Goal: Transaction & Acquisition: Purchase product/service

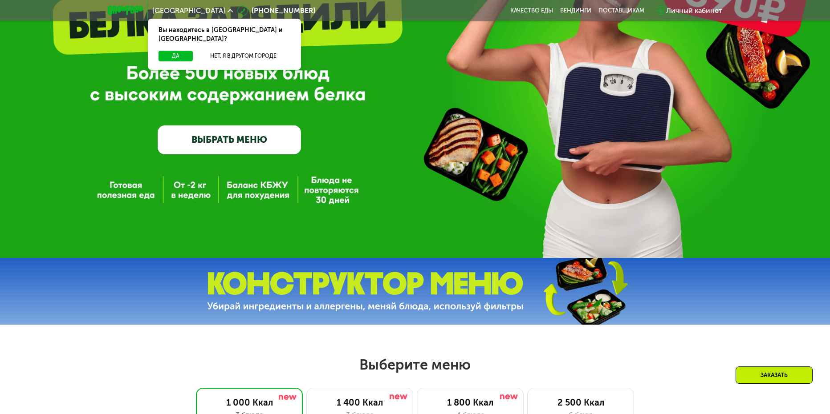
click at [265, 144] on link "ВЫБРАТЬ МЕНЮ" at bounding box center [229, 140] width 143 height 29
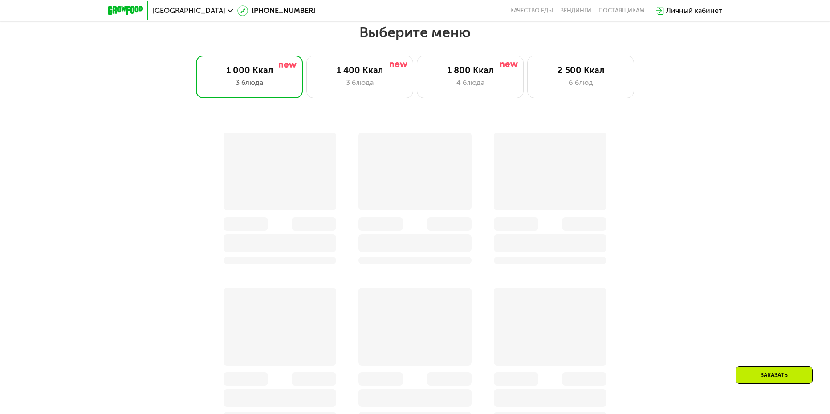
scroll to position [472, 0]
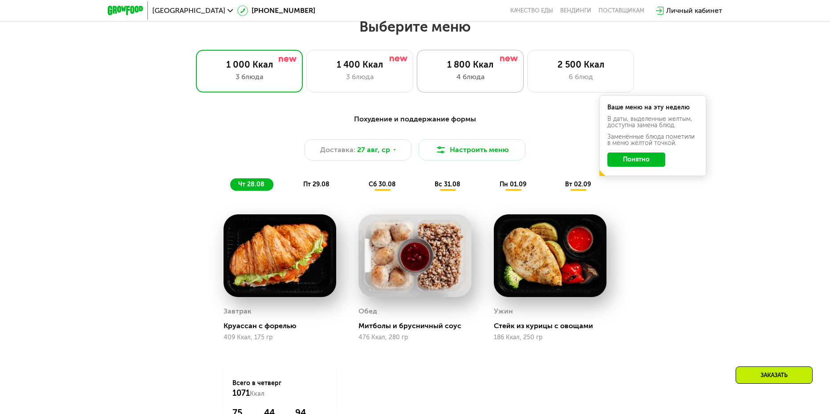
click at [477, 82] on div "4 блюда" at bounding box center [470, 77] width 88 height 11
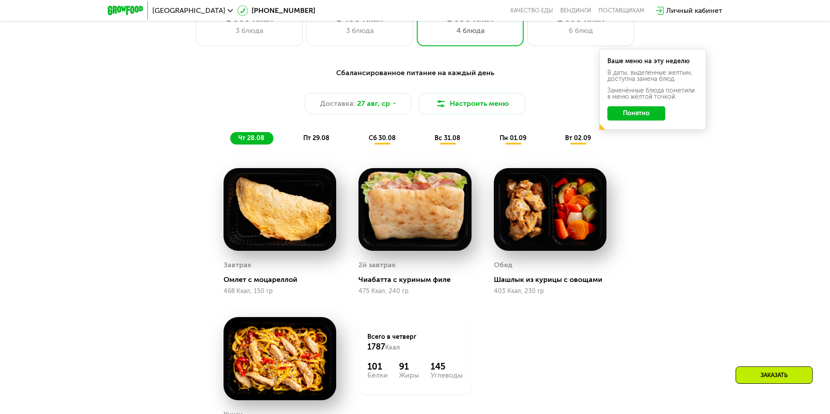
scroll to position [427, 0]
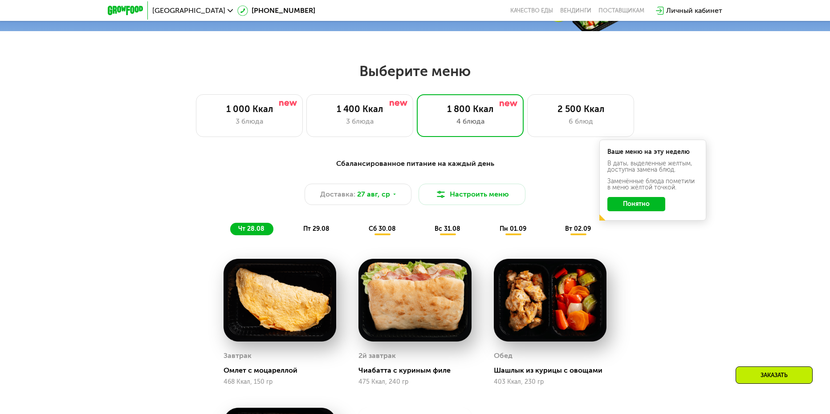
click at [641, 210] on button "Понятно" at bounding box center [636, 204] width 58 height 14
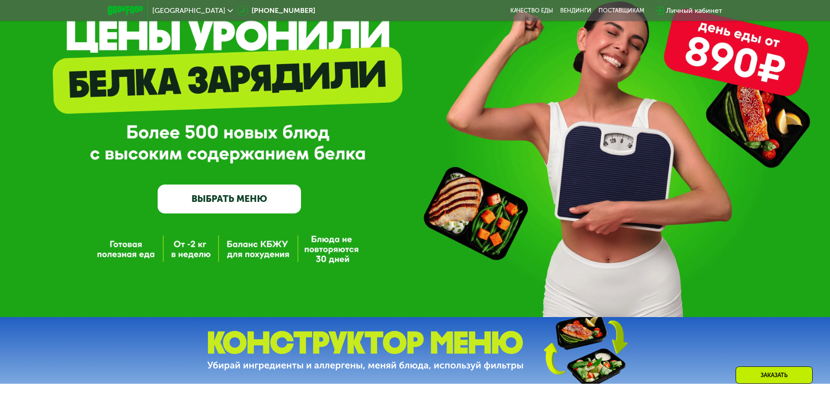
scroll to position [0, 0]
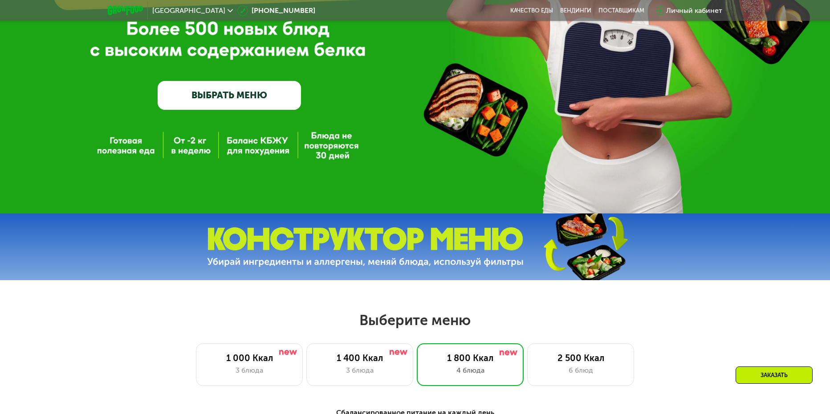
click at [270, 99] on link "ВЫБРАТЬ МЕНЮ" at bounding box center [229, 95] width 143 height 29
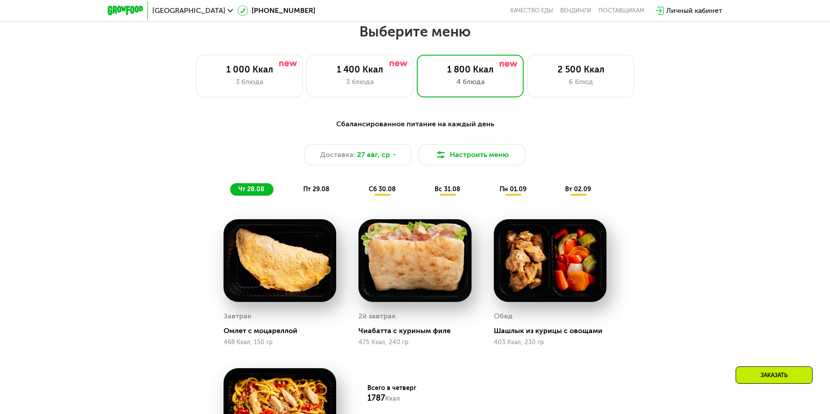
scroll to position [472, 0]
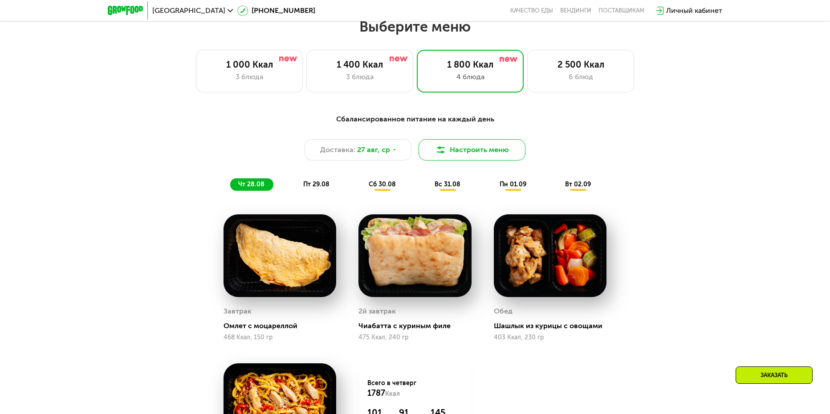
click at [460, 153] on button "Настроить меню" at bounding box center [471, 149] width 107 height 21
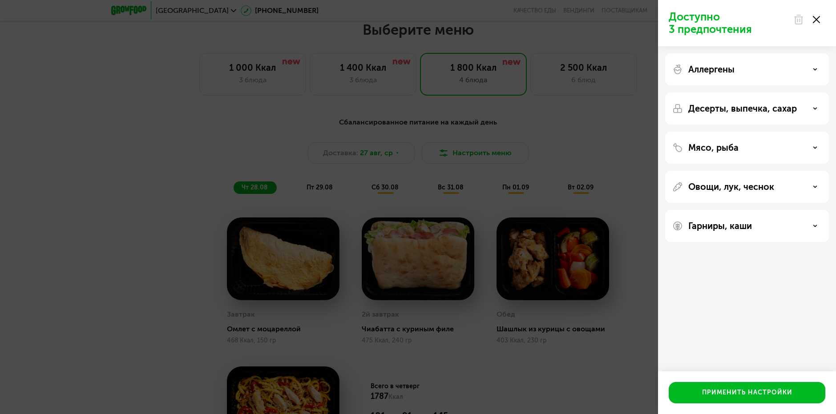
click at [797, 66] on div "Аллергены" at bounding box center [748, 69] width 150 height 11
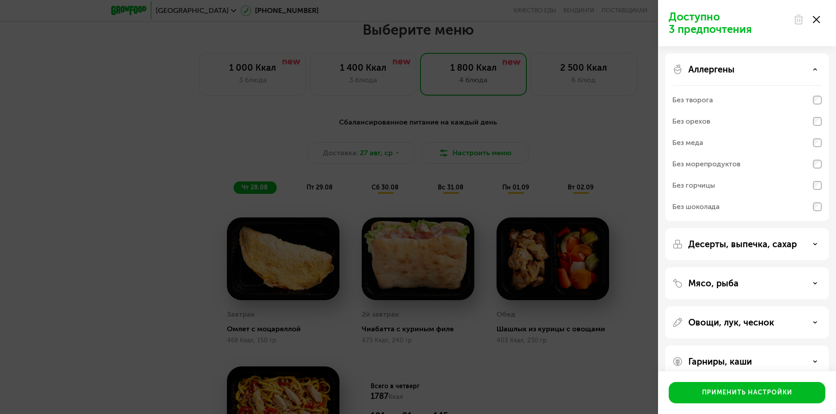
click at [797, 66] on div "Аллергены" at bounding box center [748, 69] width 150 height 11
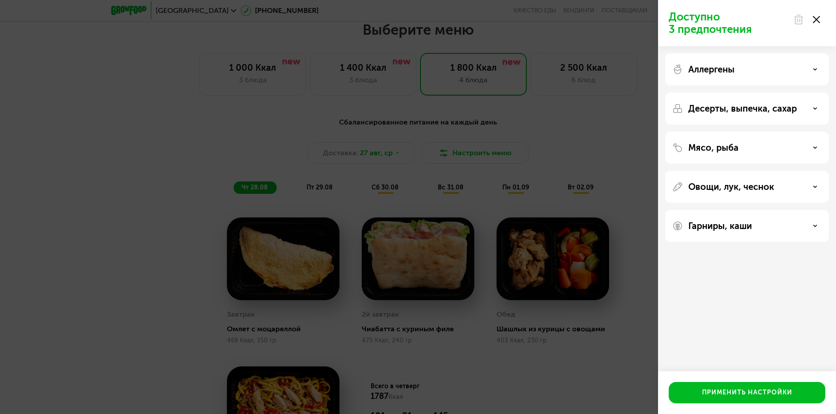
click at [782, 110] on p "Десерты, выпечка, сахар" at bounding box center [743, 108] width 109 height 11
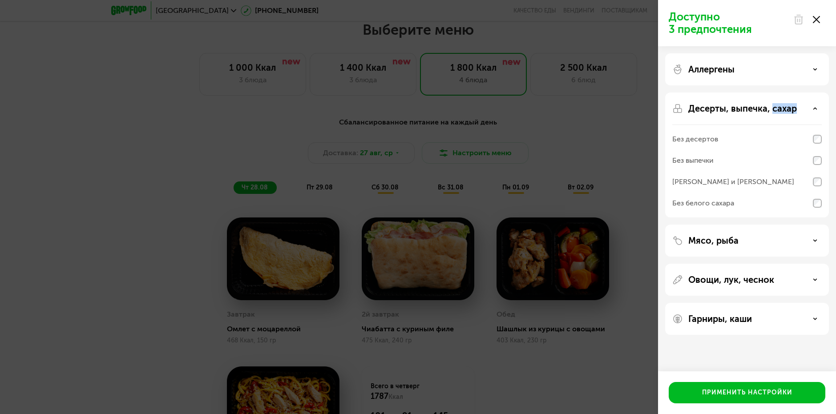
click at [782, 110] on p "Десерты, выпечка, сахар" at bounding box center [743, 108] width 109 height 11
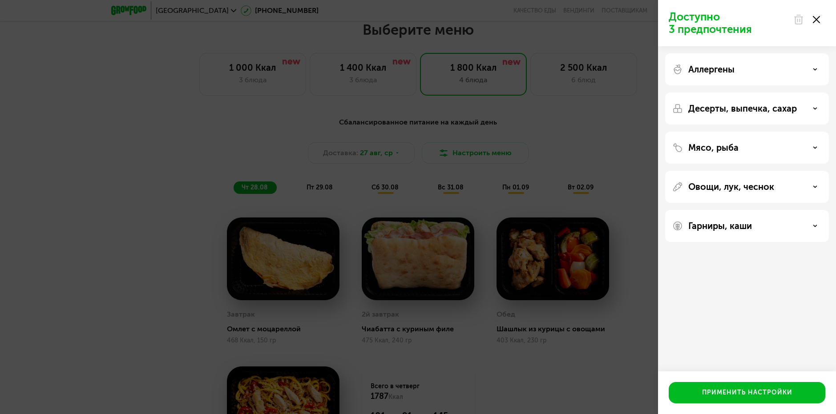
click at [821, 16] on div at bounding box center [806, 20] width 37 height 18
click at [820, 17] on div at bounding box center [806, 20] width 37 height 18
click at [819, 19] on icon at bounding box center [816, 19] width 7 height 7
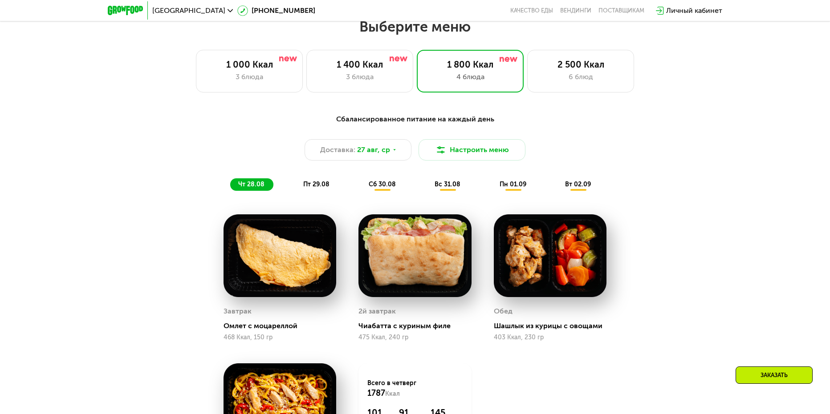
click at [310, 187] on span "пт 29.08" at bounding box center [316, 185] width 26 height 8
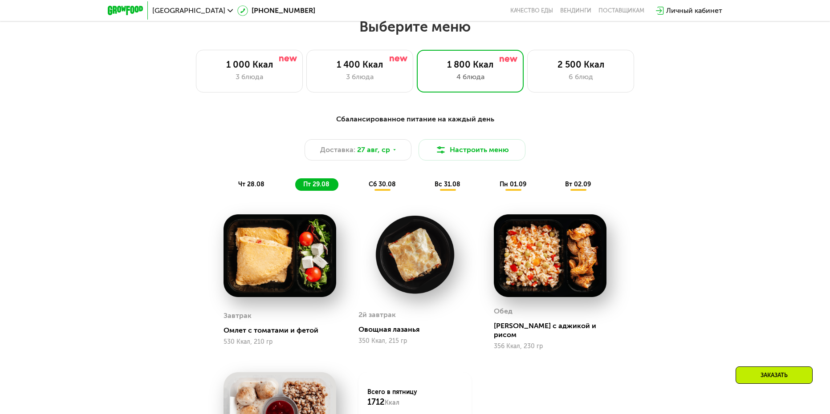
click at [257, 188] on span "чт 28.08" at bounding box center [251, 185] width 26 height 8
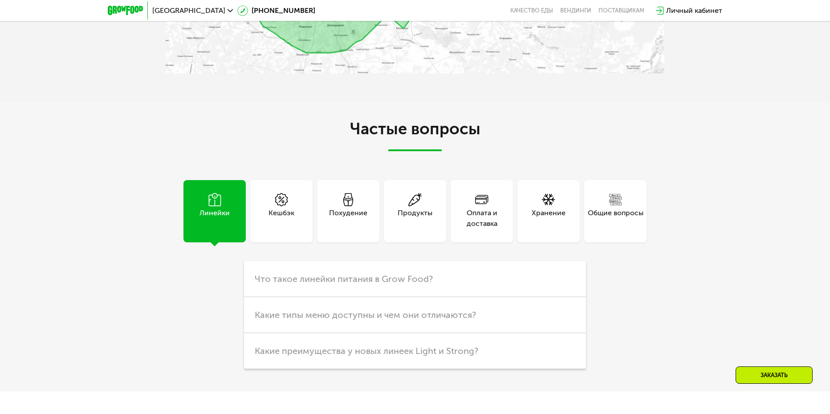
scroll to position [2342, 0]
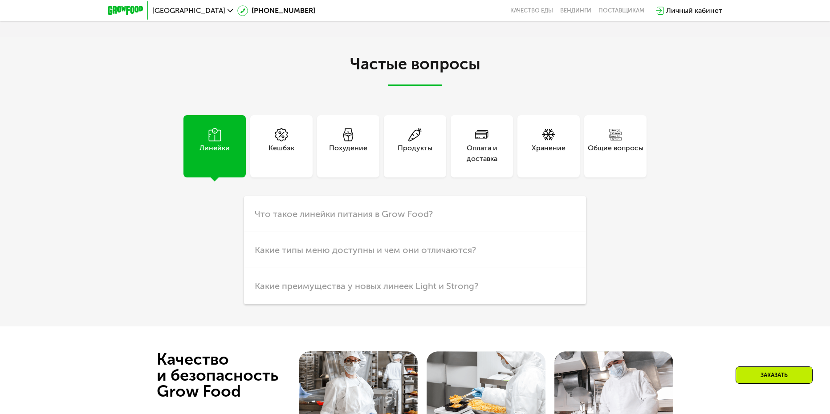
click at [348, 136] on icon at bounding box center [347, 134] width 13 height 13
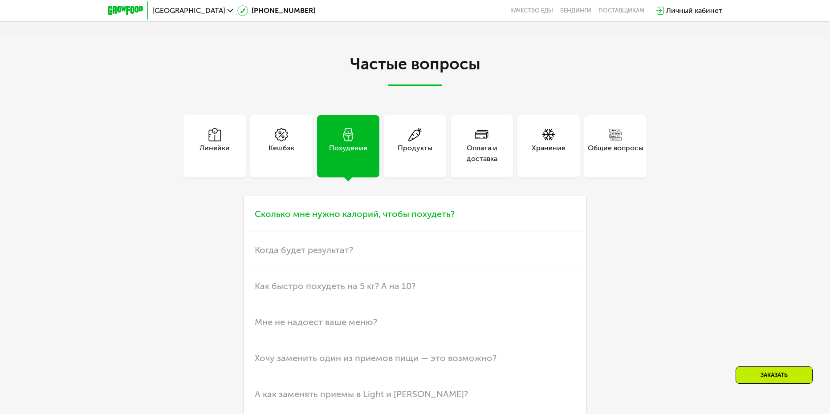
click at [326, 226] on h3 "Сколько мне нужно калорий, чтобы похудеть?" at bounding box center [415, 214] width 342 height 36
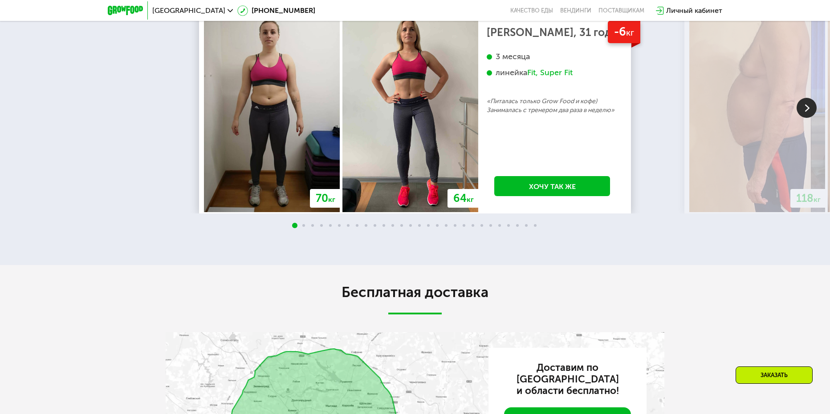
scroll to position [0, 0]
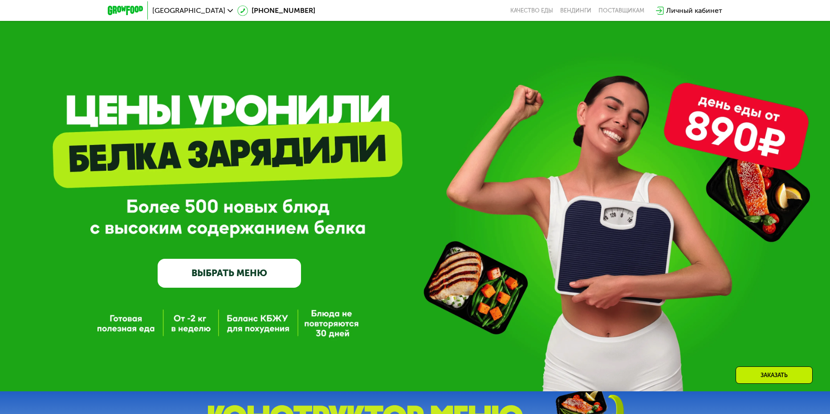
drag, startPoint x: 407, startPoint y: 309, endPoint x: 325, endPoint y: 70, distance: 253.0
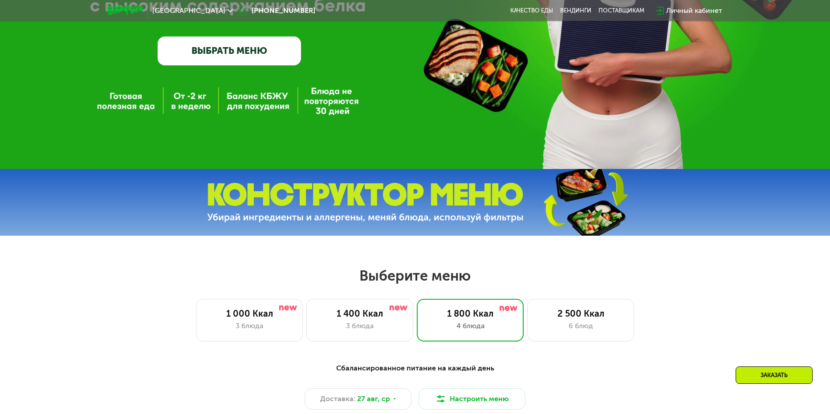
click at [236, 57] on link "ВЫБРАТЬ МЕНЮ" at bounding box center [229, 51] width 143 height 29
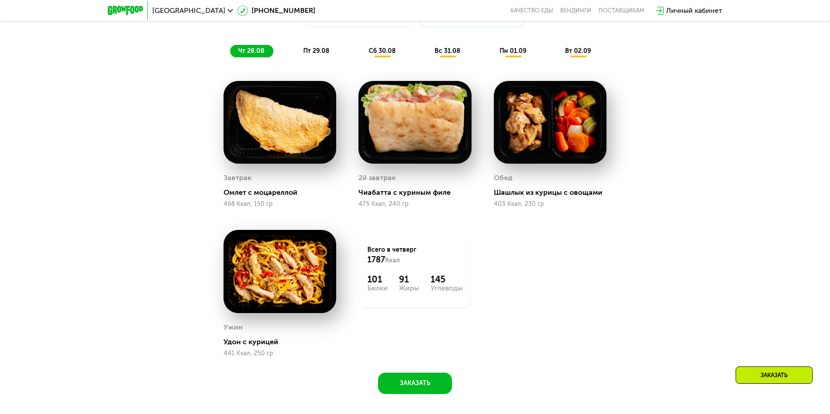
click at [771, 374] on div "Заказать" at bounding box center [773, 375] width 77 height 17
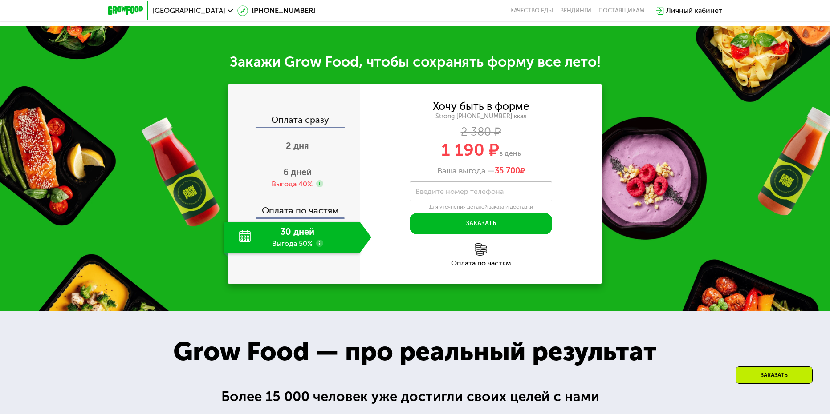
scroll to position [1025, 0]
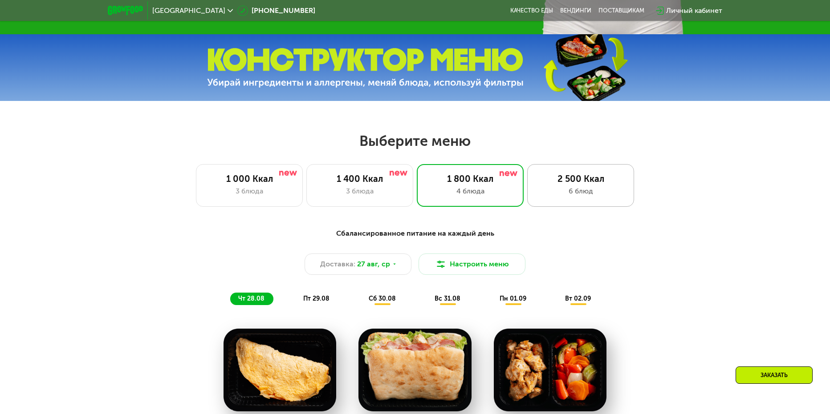
click at [549, 179] on div "2 500 Ккал" at bounding box center [580, 179] width 88 height 11
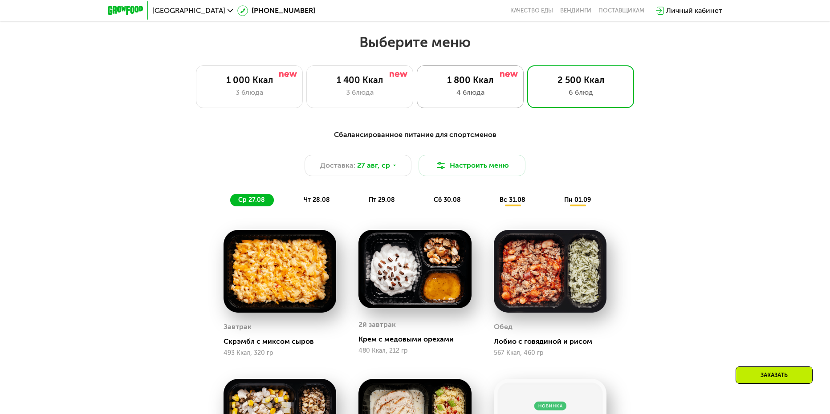
scroll to position [404, 0]
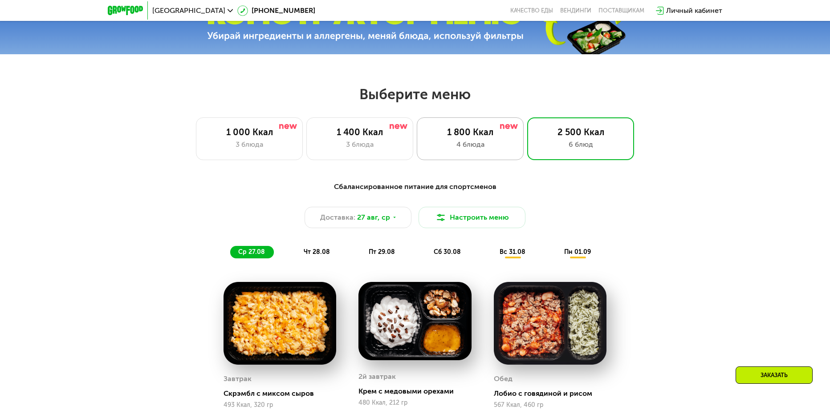
click at [474, 138] on div "1 800 Ккал" at bounding box center [470, 132] width 88 height 11
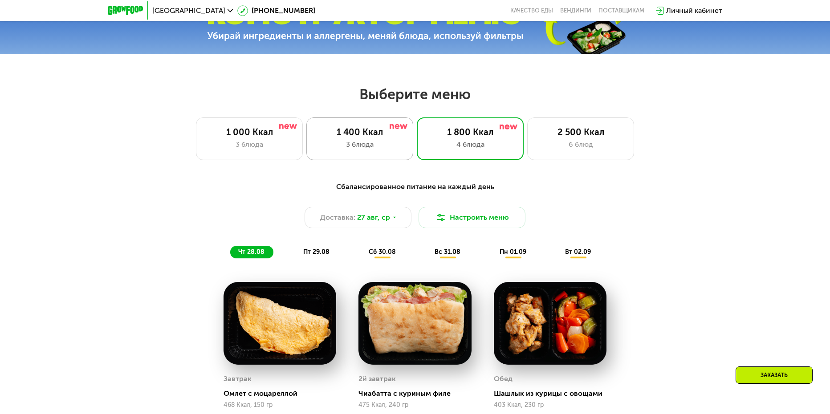
click at [353, 148] on div "3 блюда" at bounding box center [360, 144] width 88 height 11
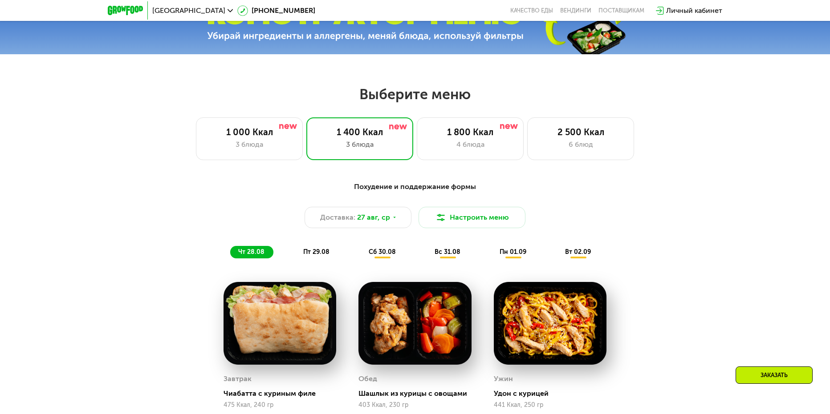
click at [426, 259] on div "сб 30.08" at bounding box center [447, 252] width 43 height 12
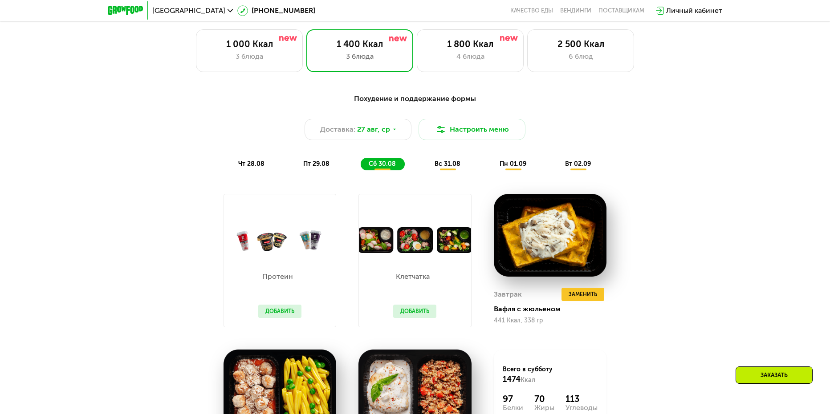
scroll to position [493, 0]
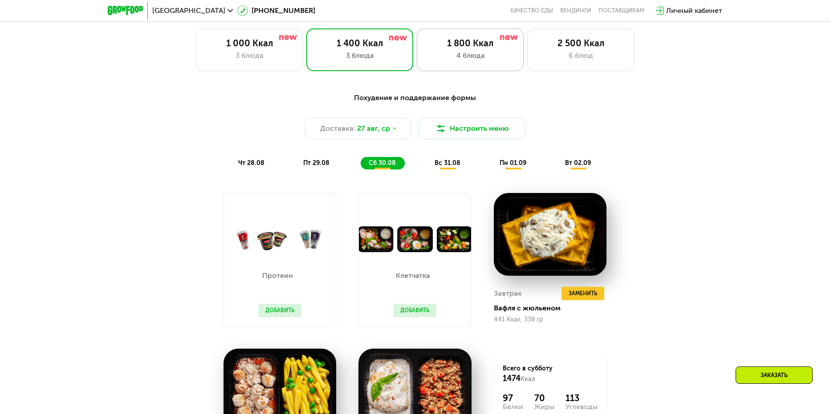
click at [487, 45] on div "1 800 Ккал" at bounding box center [470, 43] width 88 height 11
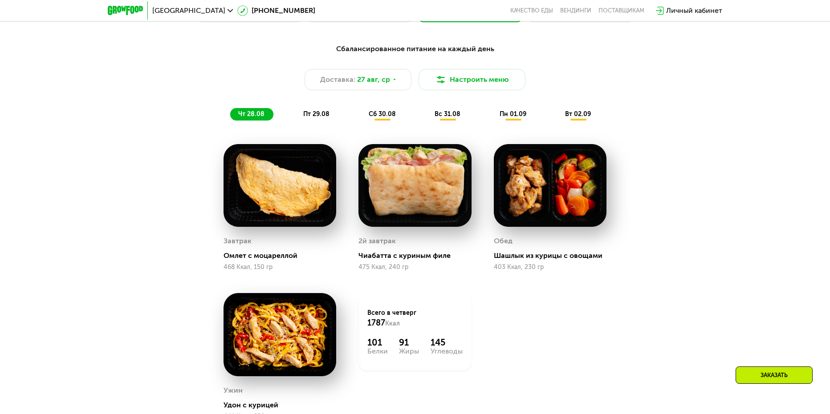
scroll to position [538, 0]
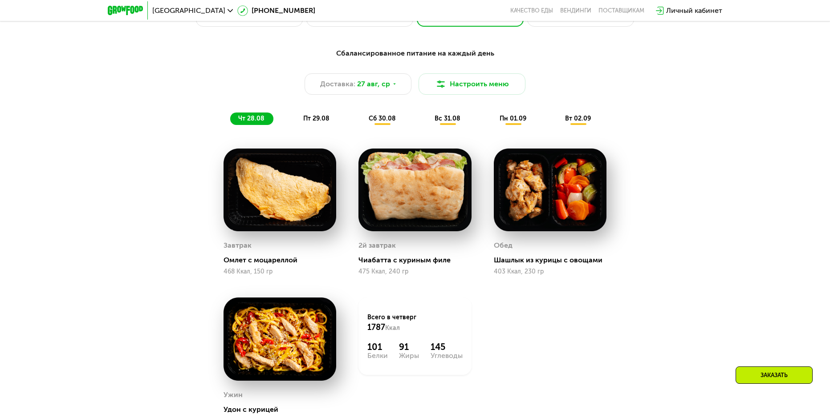
click at [324, 122] on span "пт 29.08" at bounding box center [316, 119] width 26 height 8
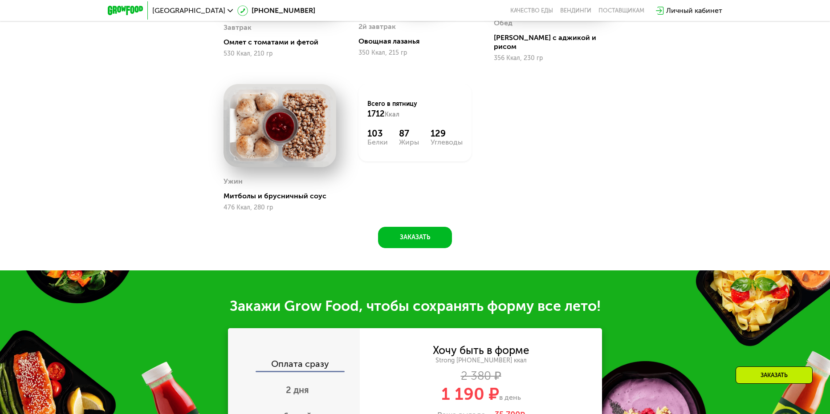
scroll to position [938, 0]
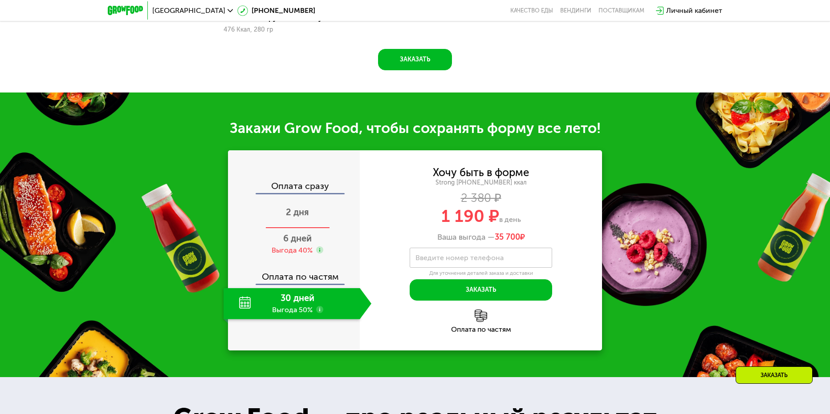
click at [299, 211] on span "2 дня" at bounding box center [297, 212] width 23 height 11
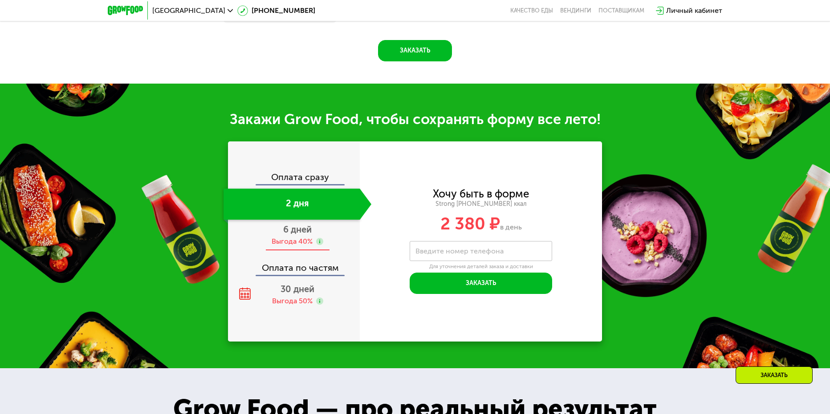
click at [298, 235] on span "6 дней" at bounding box center [297, 229] width 28 height 11
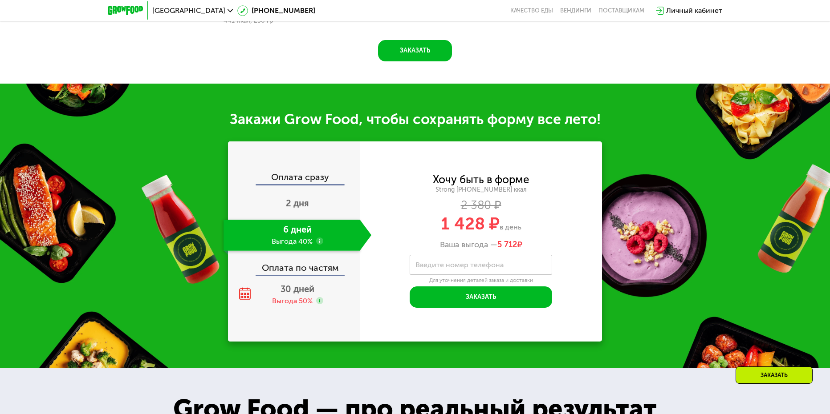
click at [296, 174] on div "Оплата сразу 2 дня 6 дней Выгода 40% Оплата по частям 30 дней Выгода 50%" at bounding box center [294, 242] width 132 height 200
click at [297, 180] on div "Оплата сразу" at bounding box center [294, 179] width 131 height 12
click at [297, 182] on div "Оплата сразу" at bounding box center [294, 179] width 131 height 12
click at [299, 203] on span "2 дня" at bounding box center [297, 203] width 23 height 11
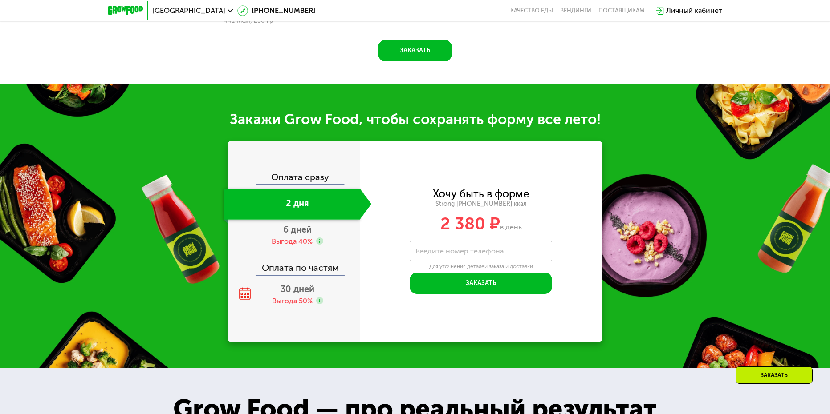
click at [299, 180] on div "Оплата сразу" at bounding box center [294, 179] width 131 height 12
click at [304, 230] on span "6 дней" at bounding box center [297, 229] width 28 height 11
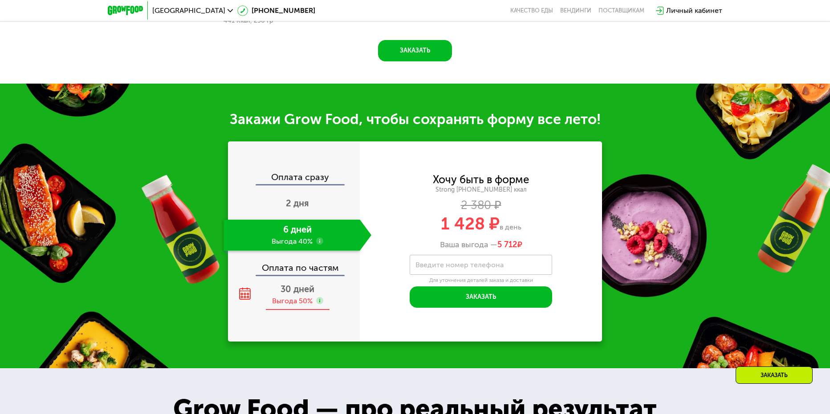
click at [304, 292] on span "30 дней" at bounding box center [297, 289] width 34 height 11
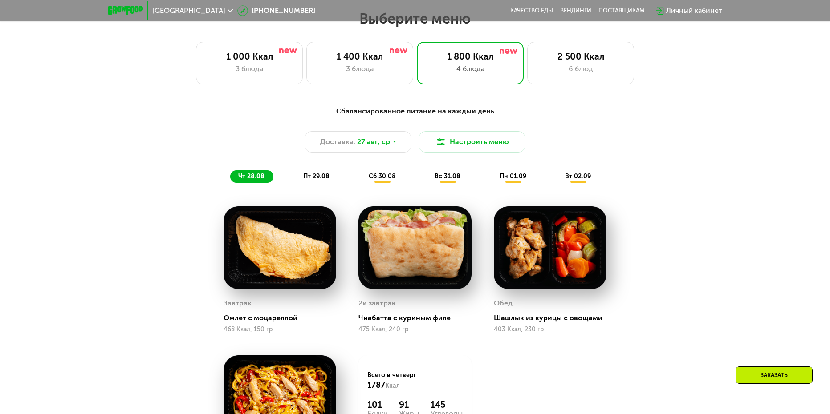
scroll to position [490, 0]
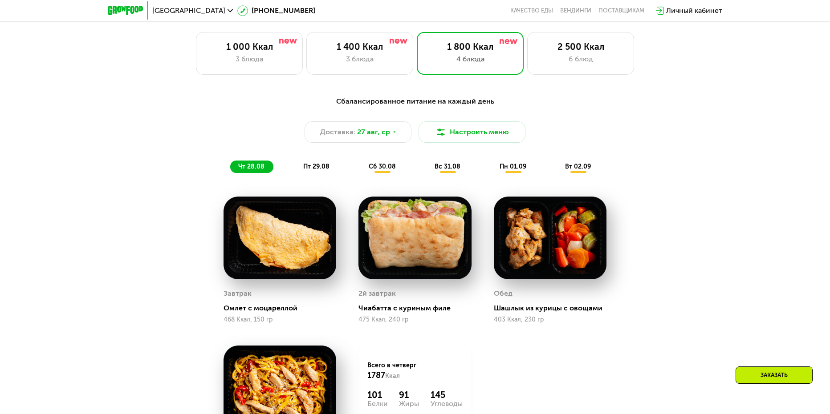
click at [320, 168] on span "пт 29.08" at bounding box center [316, 167] width 26 height 8
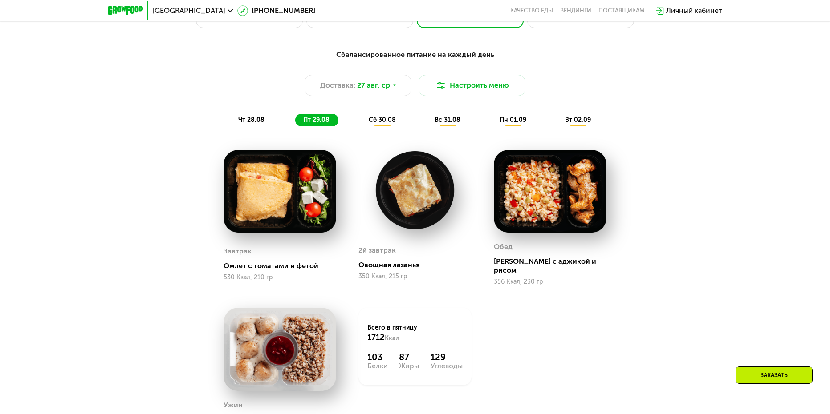
scroll to position [445, 0]
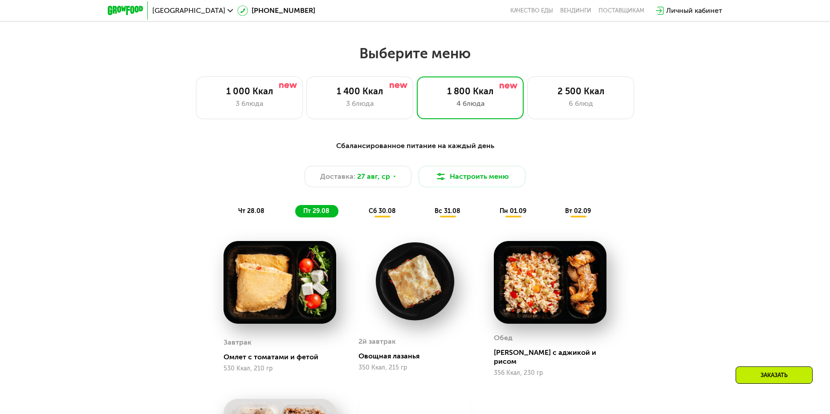
click at [380, 213] on span "сб 30.08" at bounding box center [382, 211] width 27 height 8
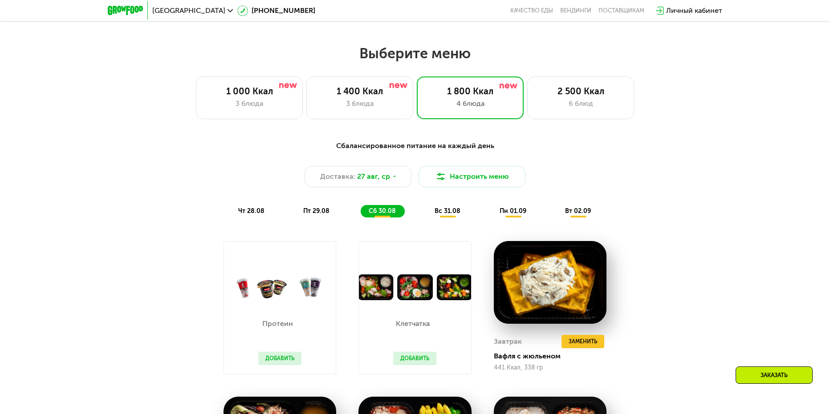
scroll to position [534, 0]
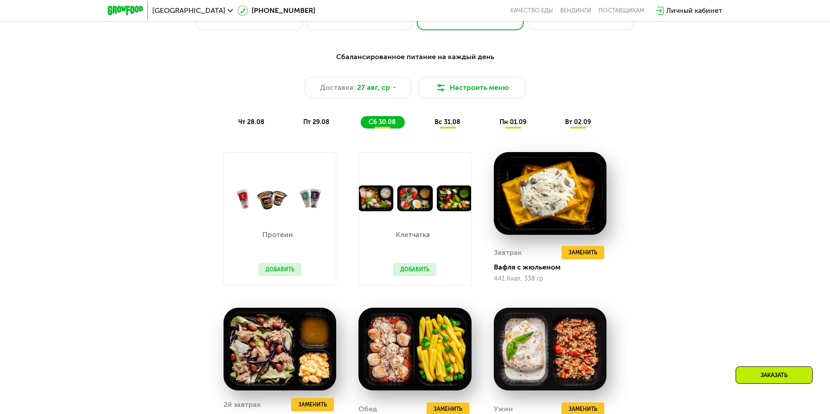
click at [287, 272] on button "Добавить" at bounding box center [279, 269] width 43 height 13
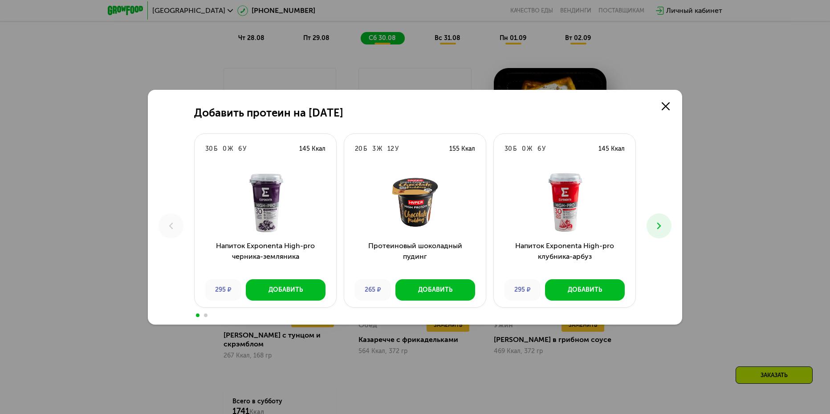
scroll to position [623, 0]
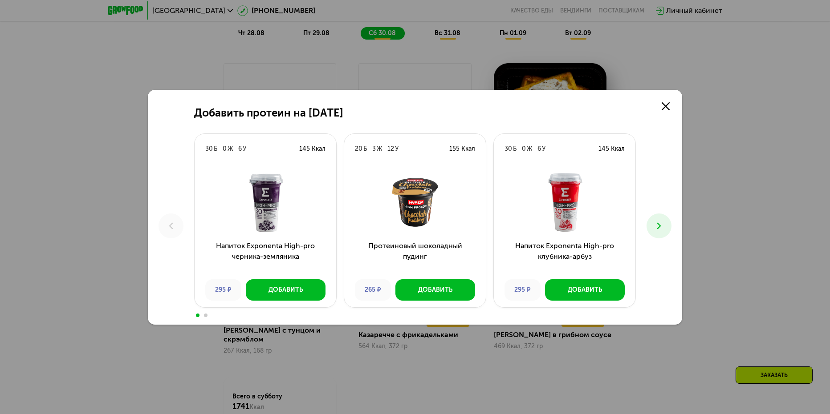
click at [664, 225] on button at bounding box center [658, 226] width 25 height 25
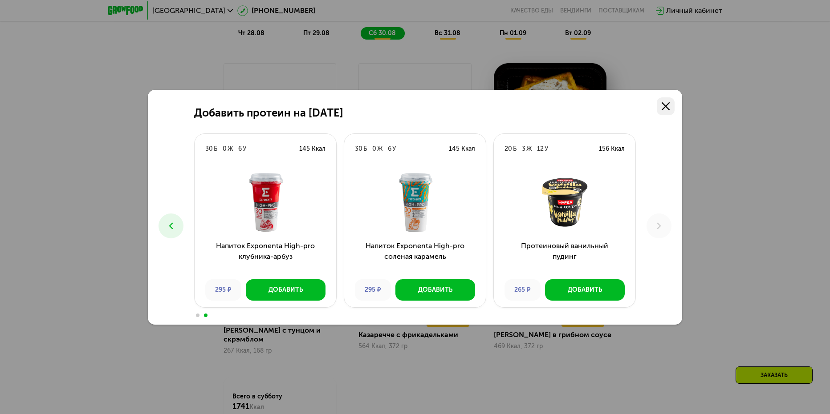
click at [663, 104] on use at bounding box center [666, 106] width 8 height 8
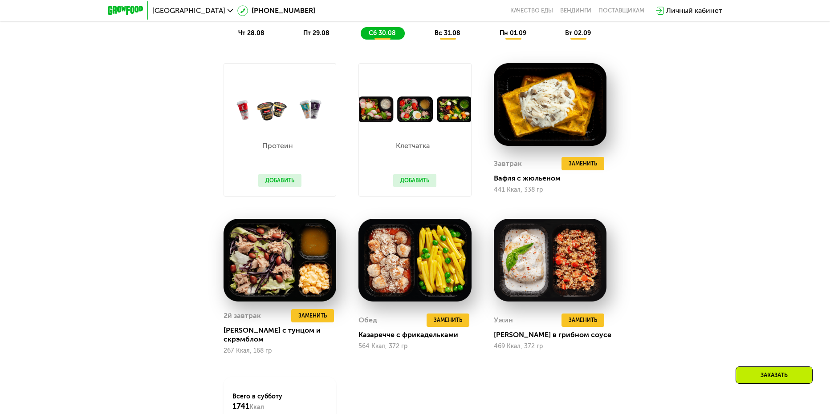
click at [417, 184] on button "Добавить" at bounding box center [414, 180] width 43 height 13
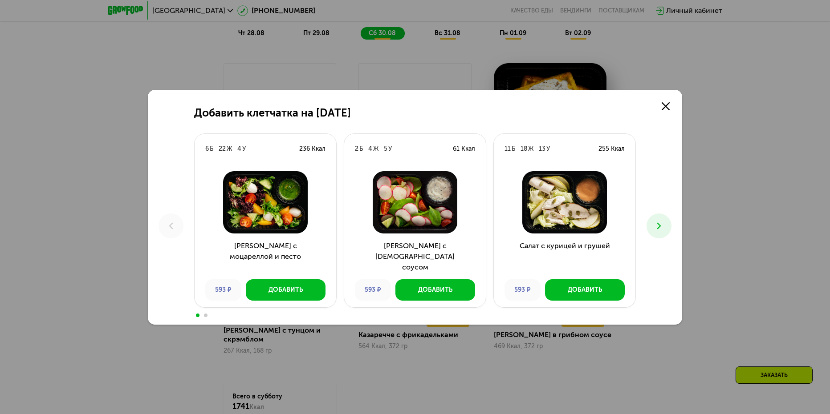
click at [664, 226] on button at bounding box center [658, 226] width 25 height 25
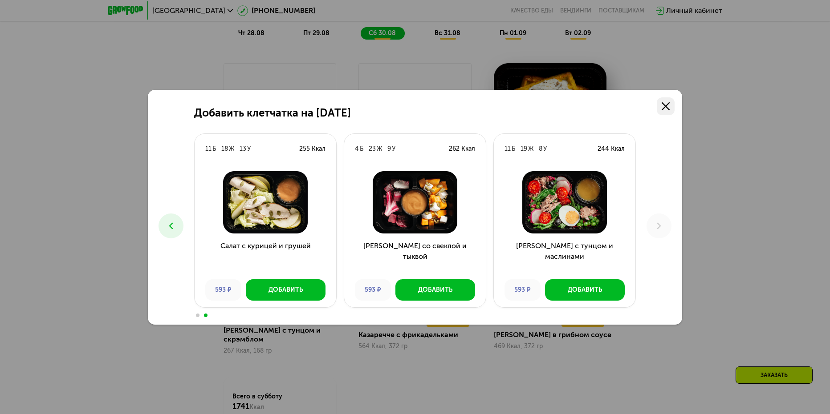
click at [662, 110] on use at bounding box center [666, 106] width 8 height 8
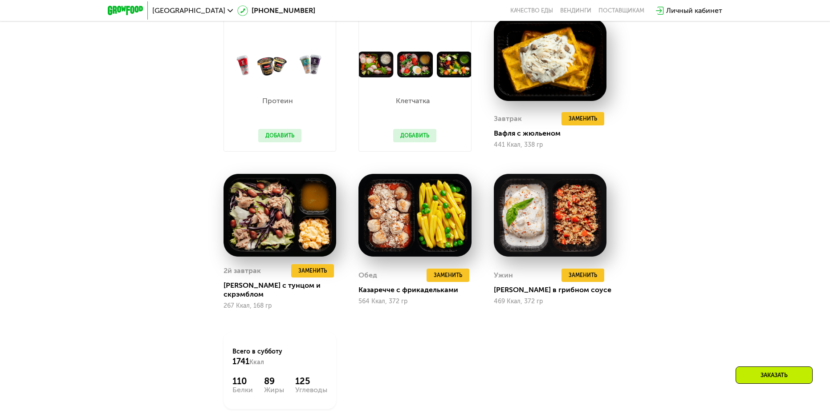
scroll to position [668, 0]
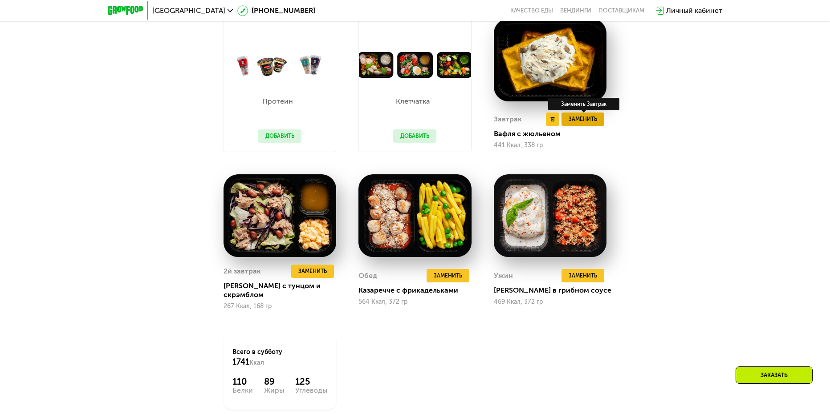
click at [576, 124] on span "Заменить" at bounding box center [582, 119] width 28 height 9
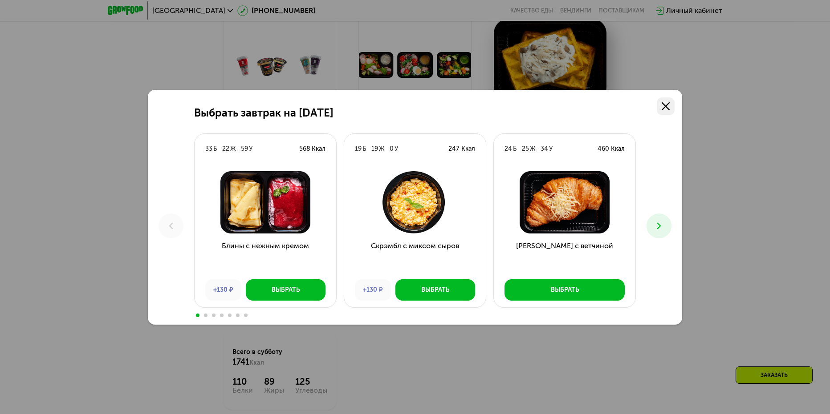
click at [667, 108] on use at bounding box center [666, 106] width 8 height 8
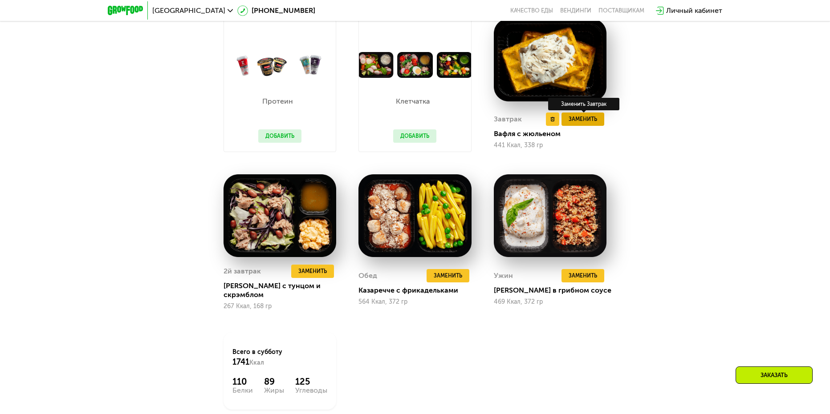
click at [579, 121] on span "Заменить" at bounding box center [582, 119] width 28 height 9
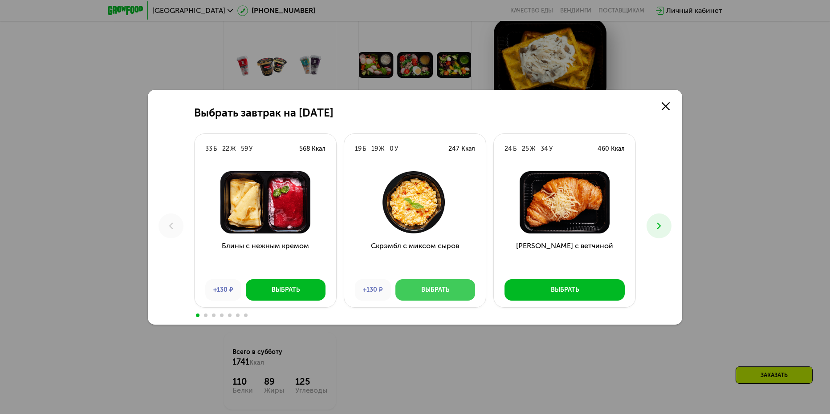
click at [421, 292] on div "Выбрать" at bounding box center [435, 290] width 28 height 9
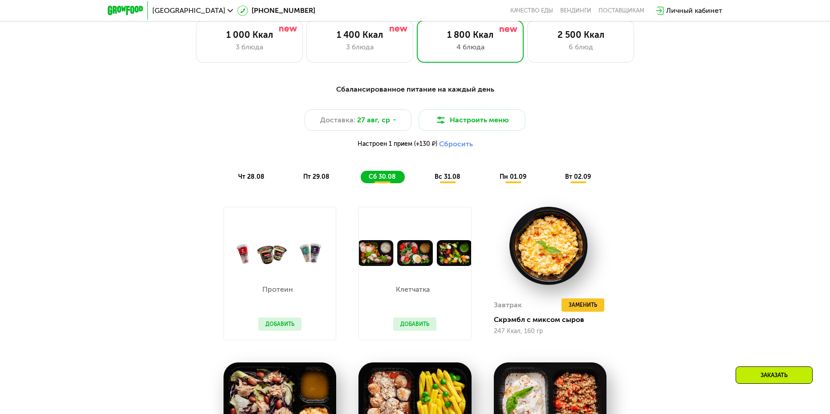
scroll to position [401, 0]
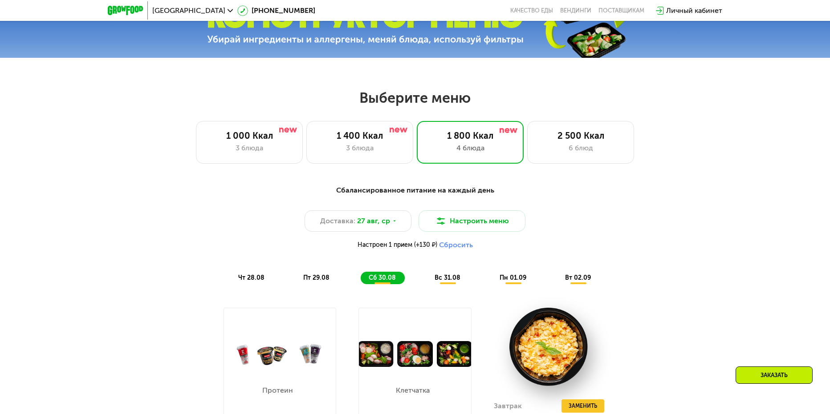
click at [451, 248] on button "Сбросить" at bounding box center [456, 245] width 34 height 9
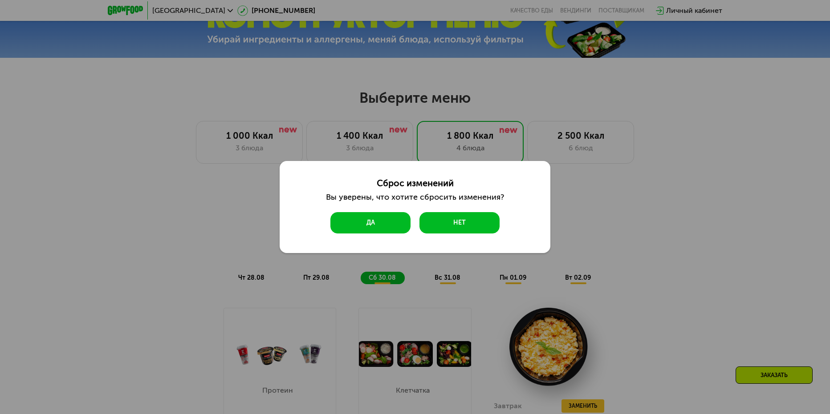
click at [388, 226] on button "Да" at bounding box center [370, 222] width 80 height 21
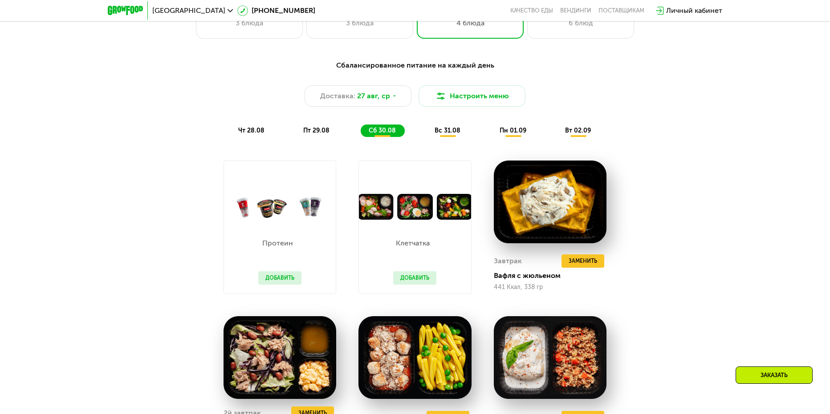
scroll to position [490, 0]
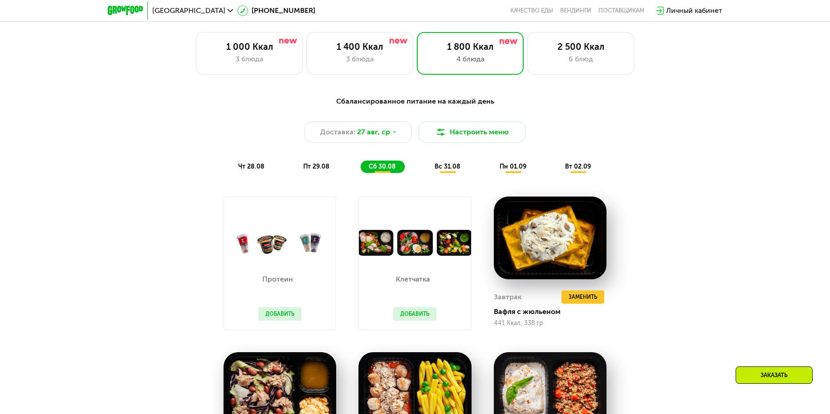
click at [446, 167] on span "вс 31.08" at bounding box center [447, 167] width 26 height 8
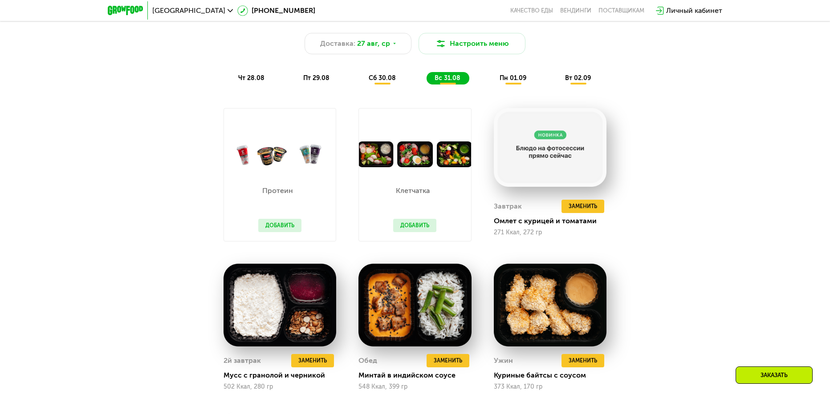
scroll to position [579, 0]
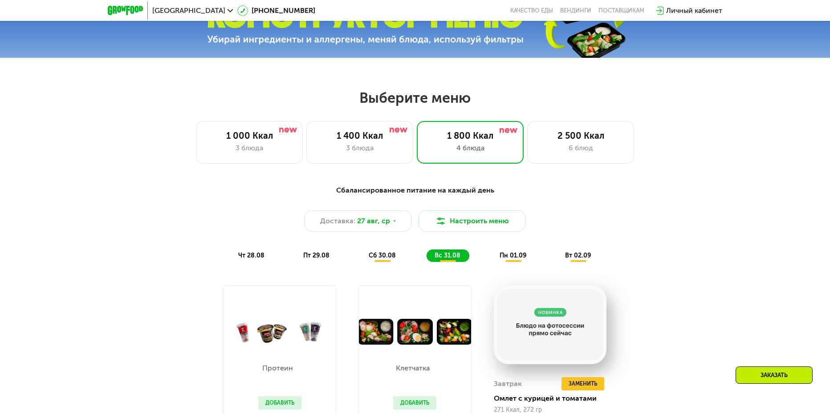
click at [557, 262] on div "пн 01.09" at bounding box center [578, 256] width 43 height 12
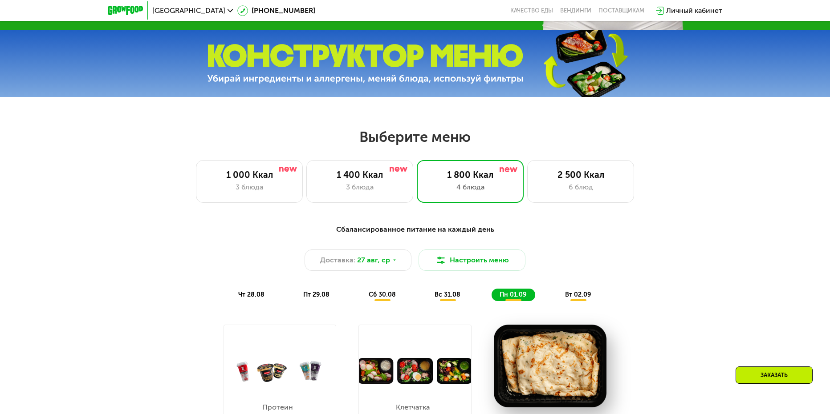
scroll to position [356, 0]
